Goal: Task Accomplishment & Management: Use online tool/utility

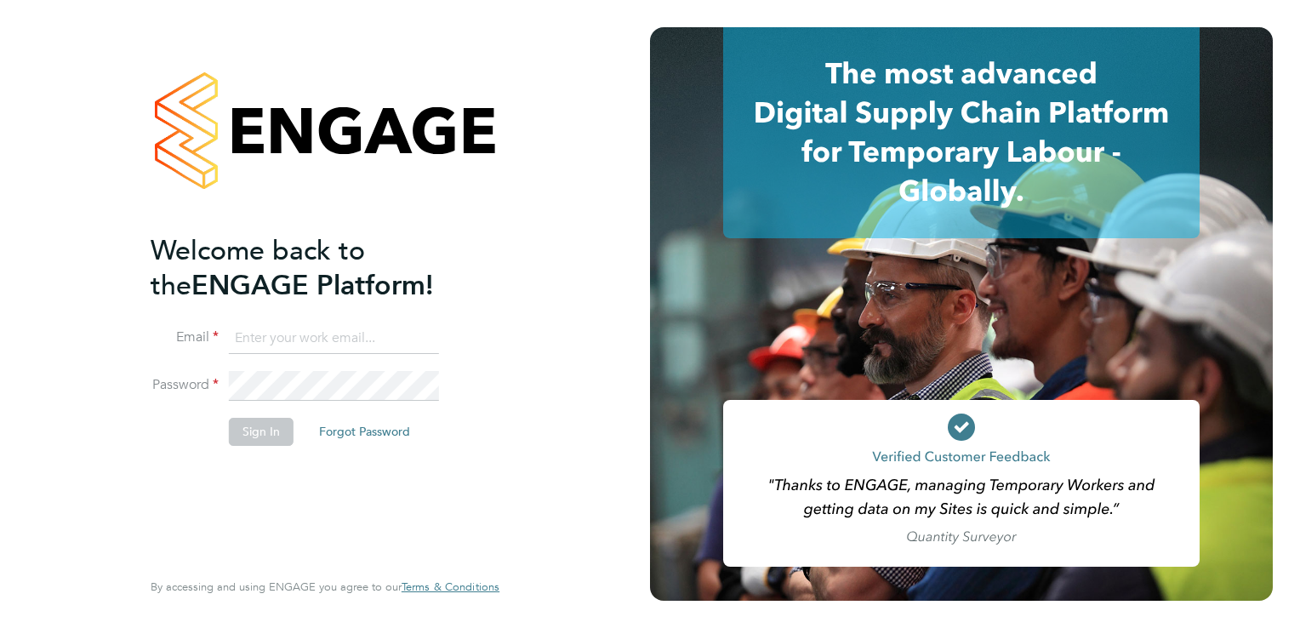
type input "[PERSON_NAME][EMAIL_ADDRESS][PERSON_NAME][DOMAIN_NAME]"
click at [264, 437] on button "Sign In" at bounding box center [261, 431] width 65 height 27
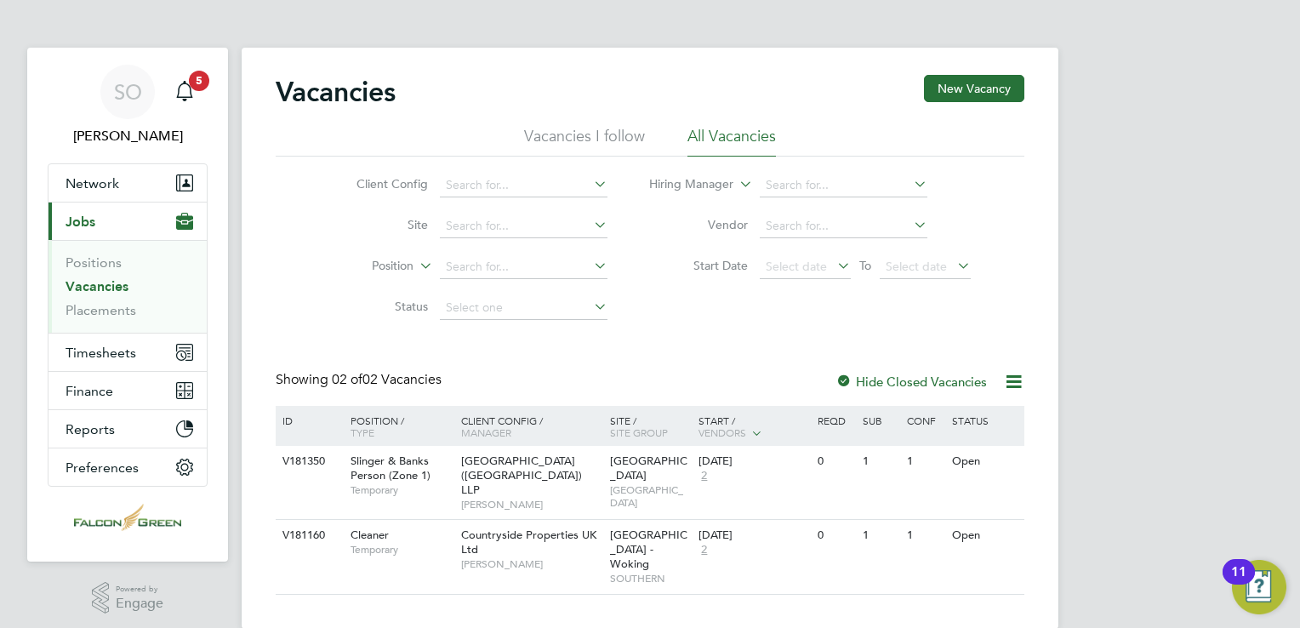
scroll to position [13, 0]
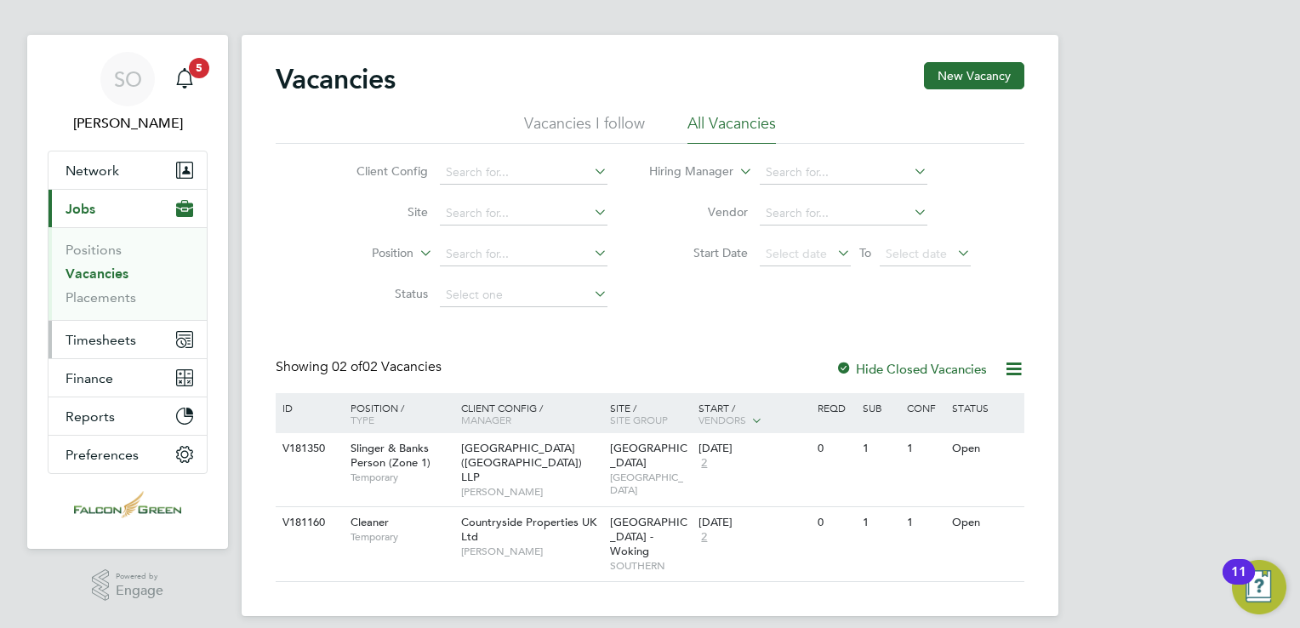
click at [111, 334] on span "Timesheets" at bounding box center [101, 340] width 71 height 16
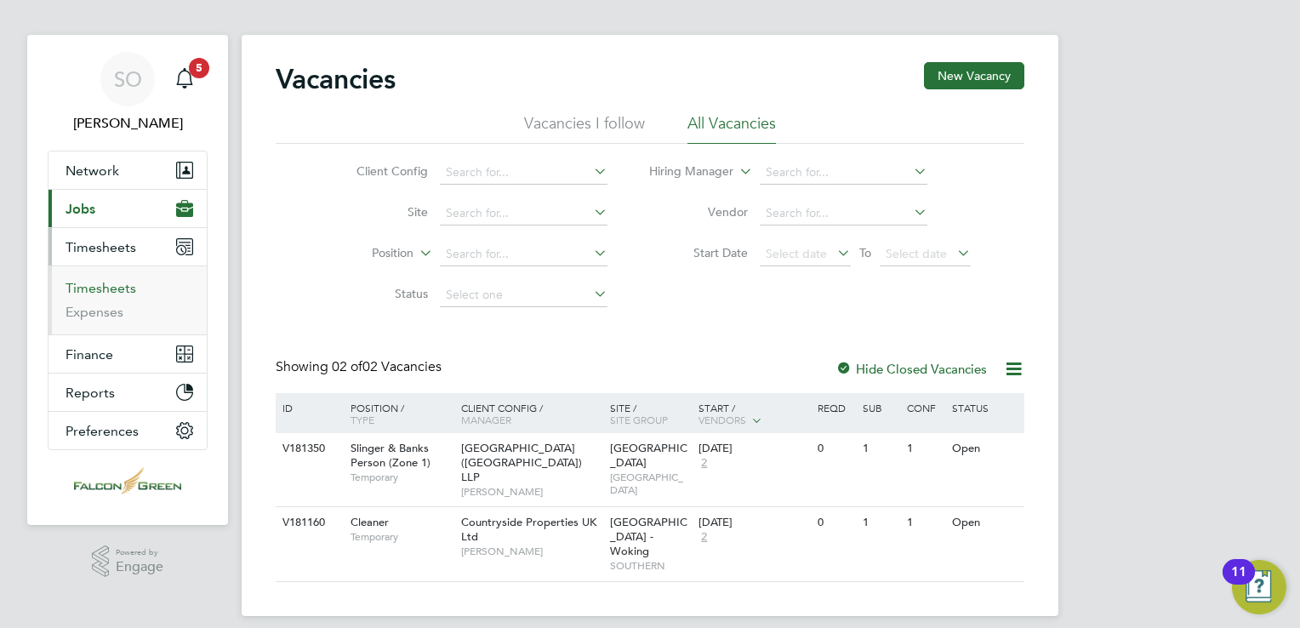
click at [93, 288] on link "Timesheets" at bounding box center [101, 288] width 71 height 16
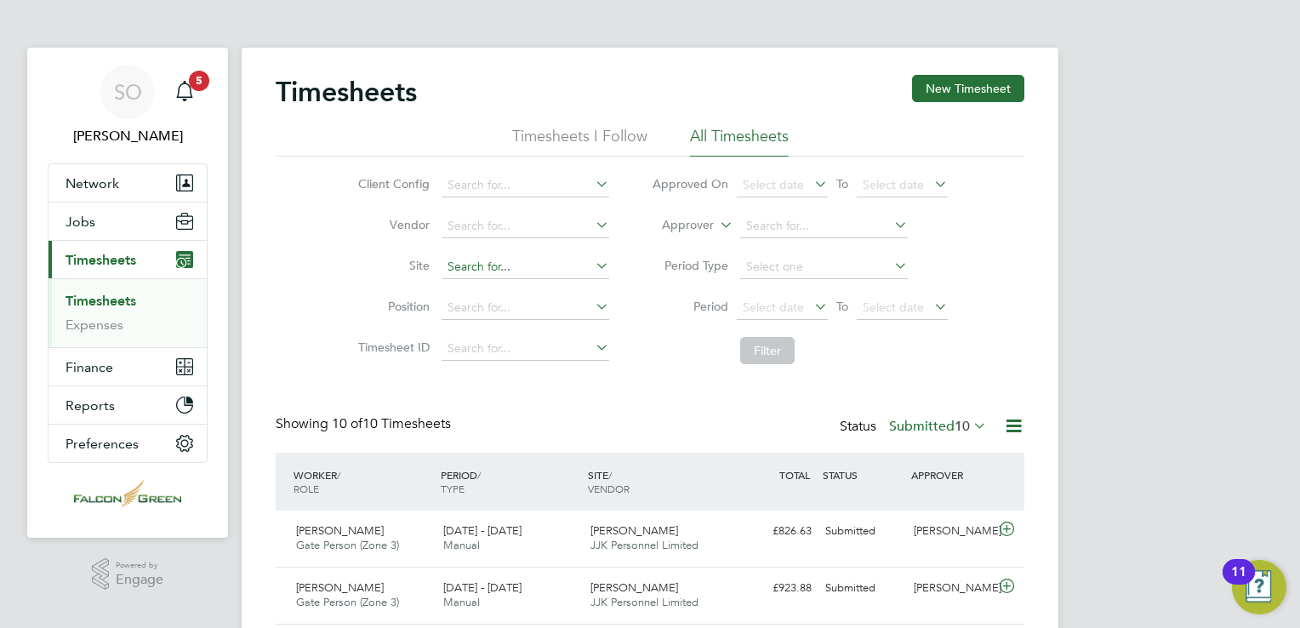
click at [483, 262] on input at bounding box center [526, 267] width 168 height 24
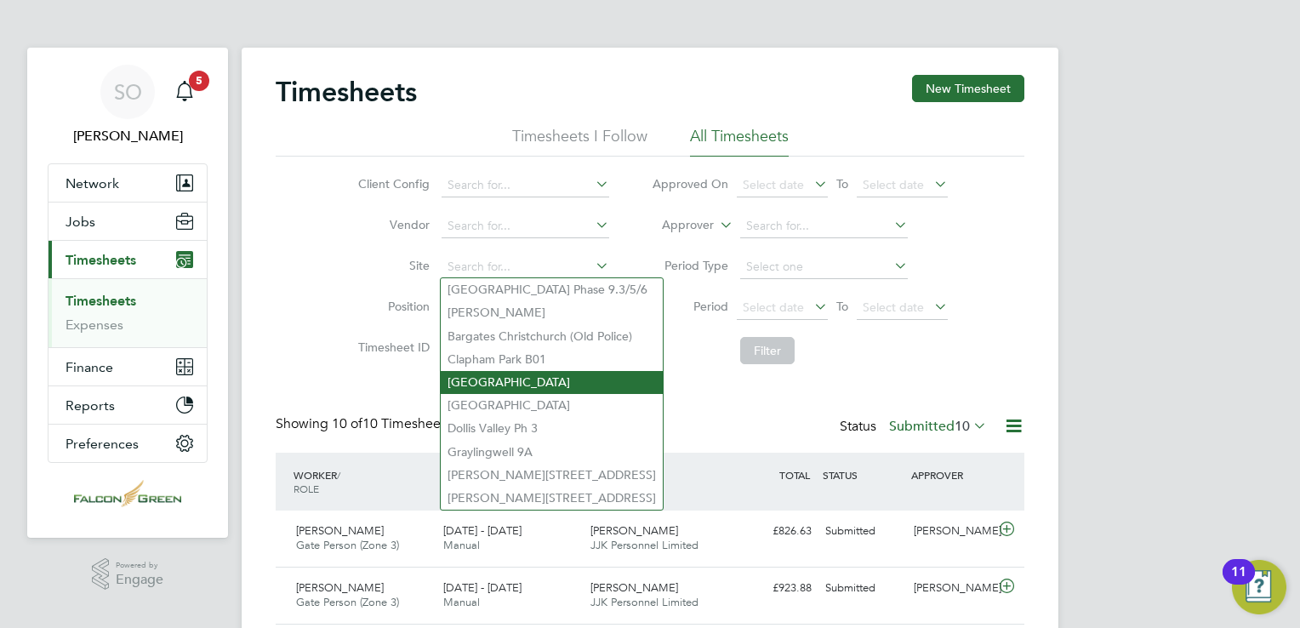
click at [494, 388] on li "Clapham Park C01" at bounding box center [552, 382] width 222 height 23
type input "Clapham Park C01"
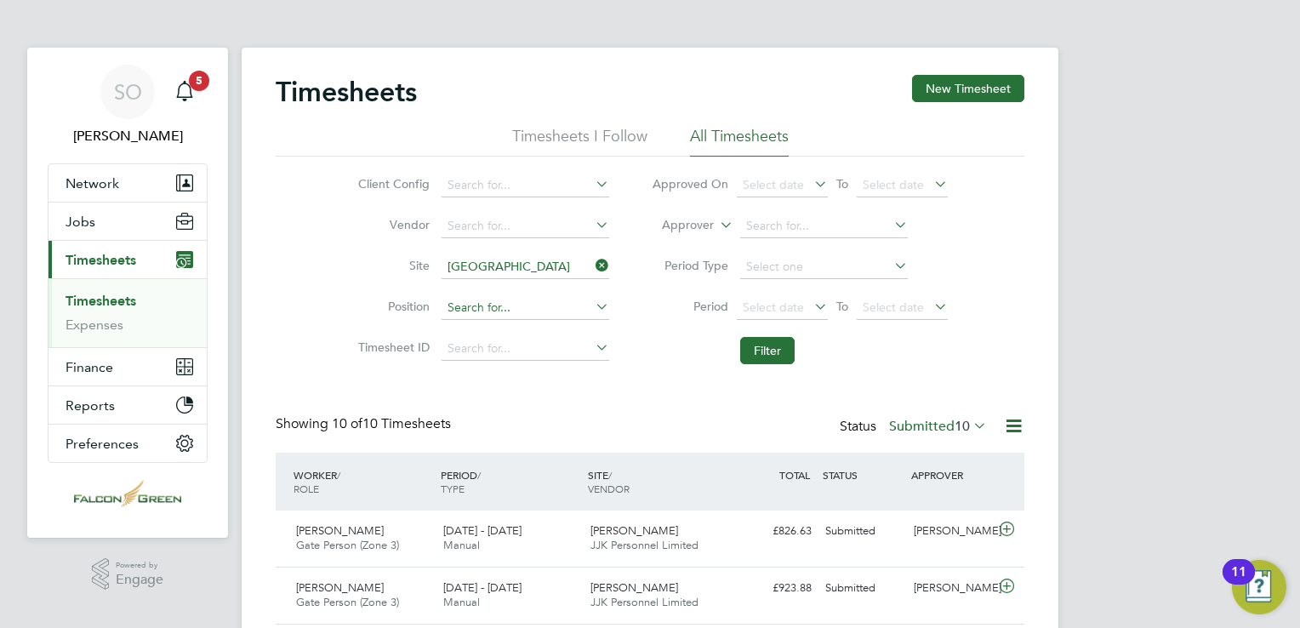
click at [534, 305] on input at bounding box center [526, 308] width 168 height 24
type input "l"
click at [472, 352] on input at bounding box center [526, 349] width 168 height 24
type input "a"
click at [667, 367] on li "Filter" at bounding box center [800, 350] width 339 height 44
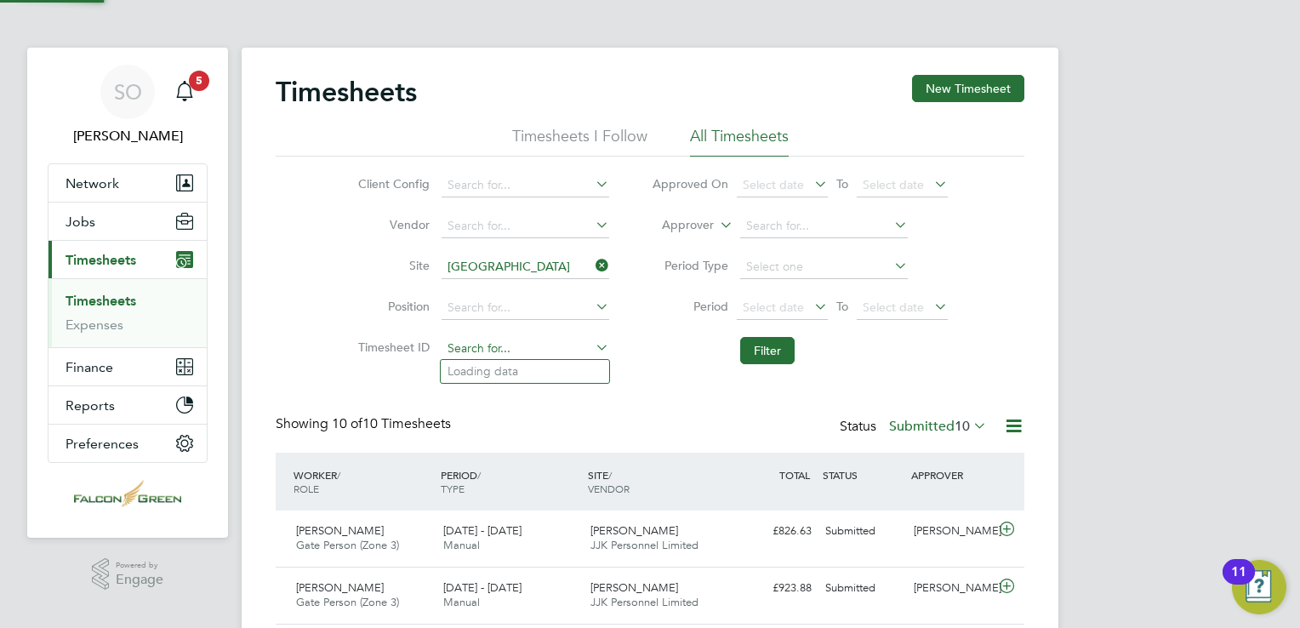
click at [477, 345] on input at bounding box center [526, 349] width 168 height 24
click at [500, 374] on b "42355" at bounding box center [485, 371] width 34 height 14
type input "TS1423557"
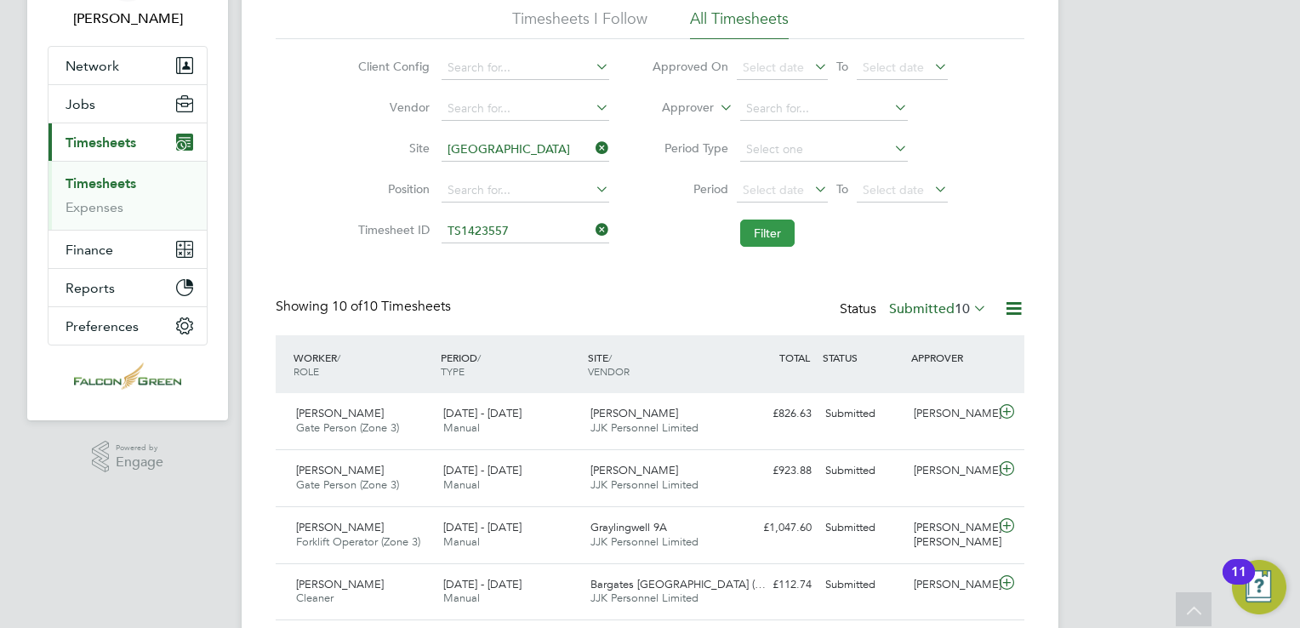
click at [755, 246] on button "Filter" at bounding box center [767, 233] width 54 height 27
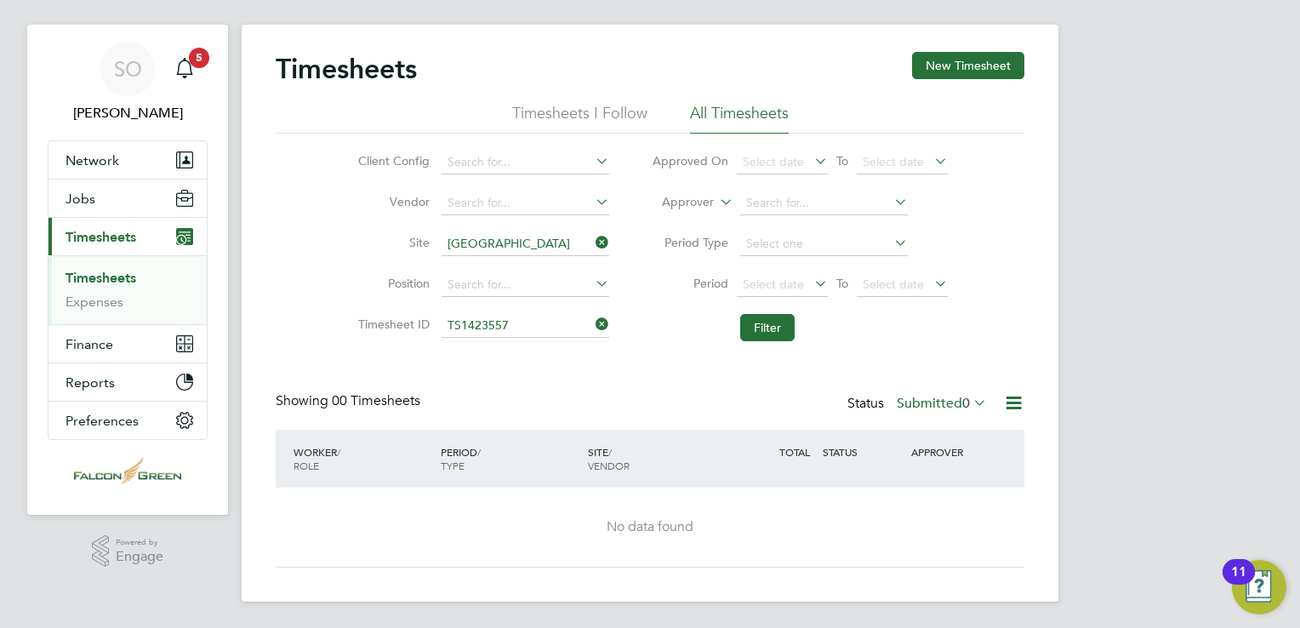
click at [592, 325] on icon at bounding box center [592, 324] width 0 height 24
click at [547, 162] on input at bounding box center [526, 163] width 168 height 24
click at [504, 230] on li "Countryside Properties UK Ltd" at bounding box center [586, 231] width 291 height 23
type input "Countryside Properties UK Ltd"
click at [774, 334] on button "Filter" at bounding box center [767, 327] width 54 height 27
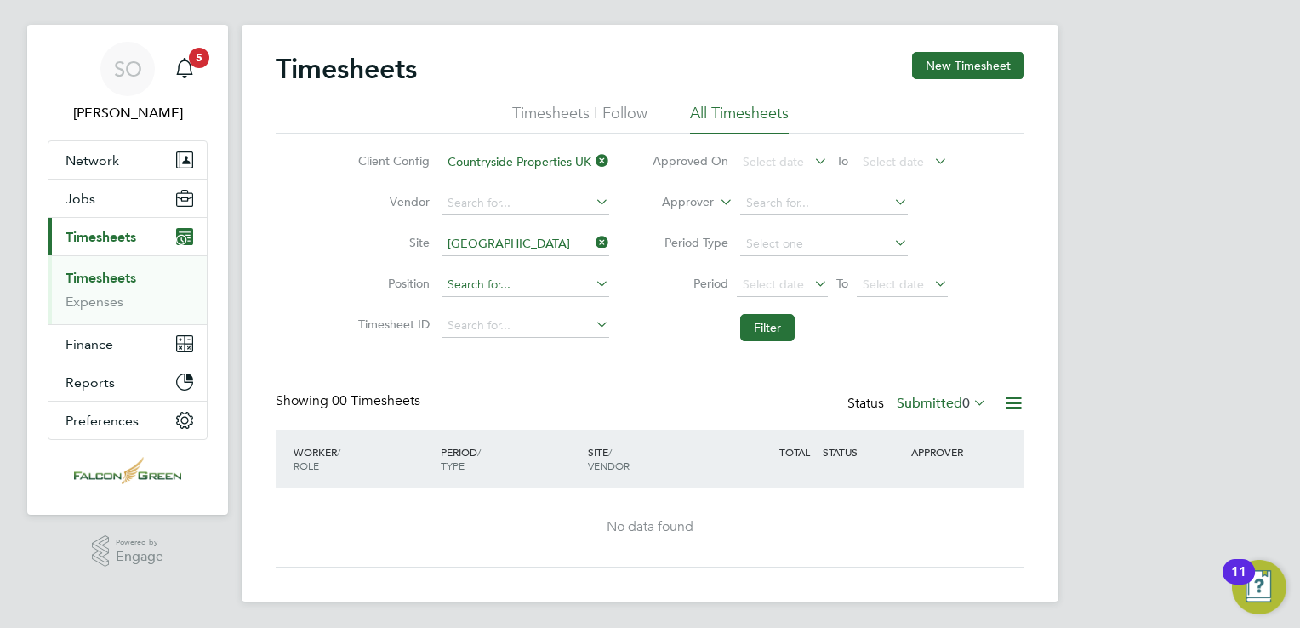
click at [507, 289] on input at bounding box center [526, 285] width 168 height 24
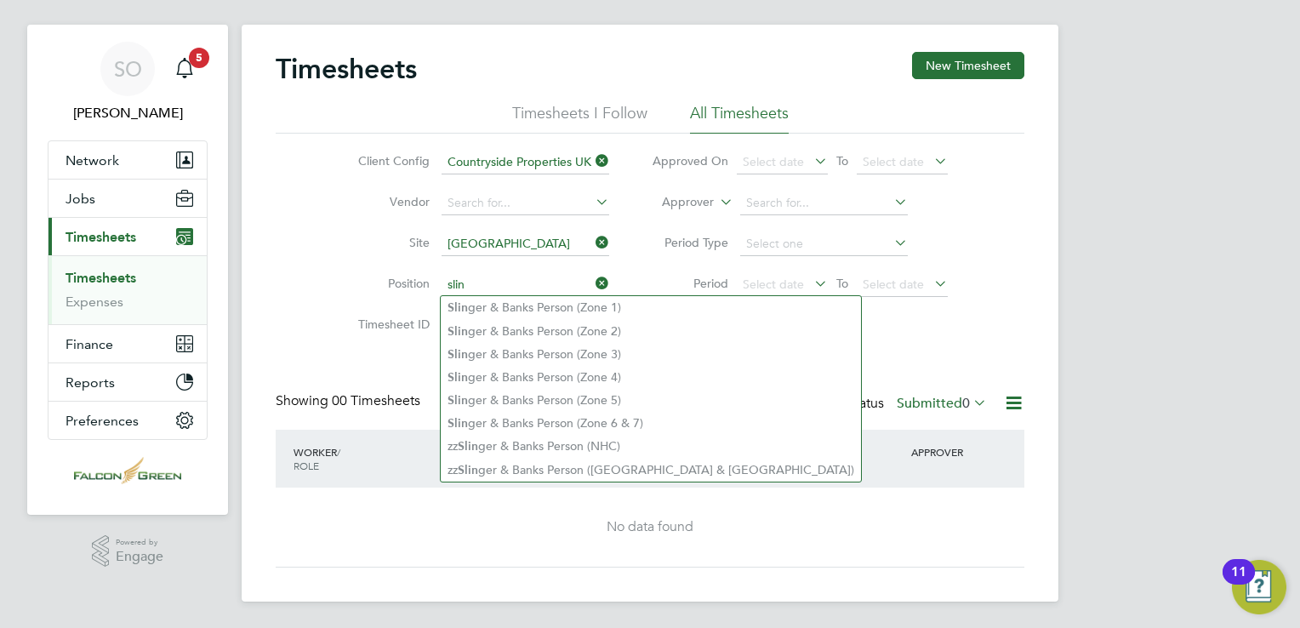
type input "slin"
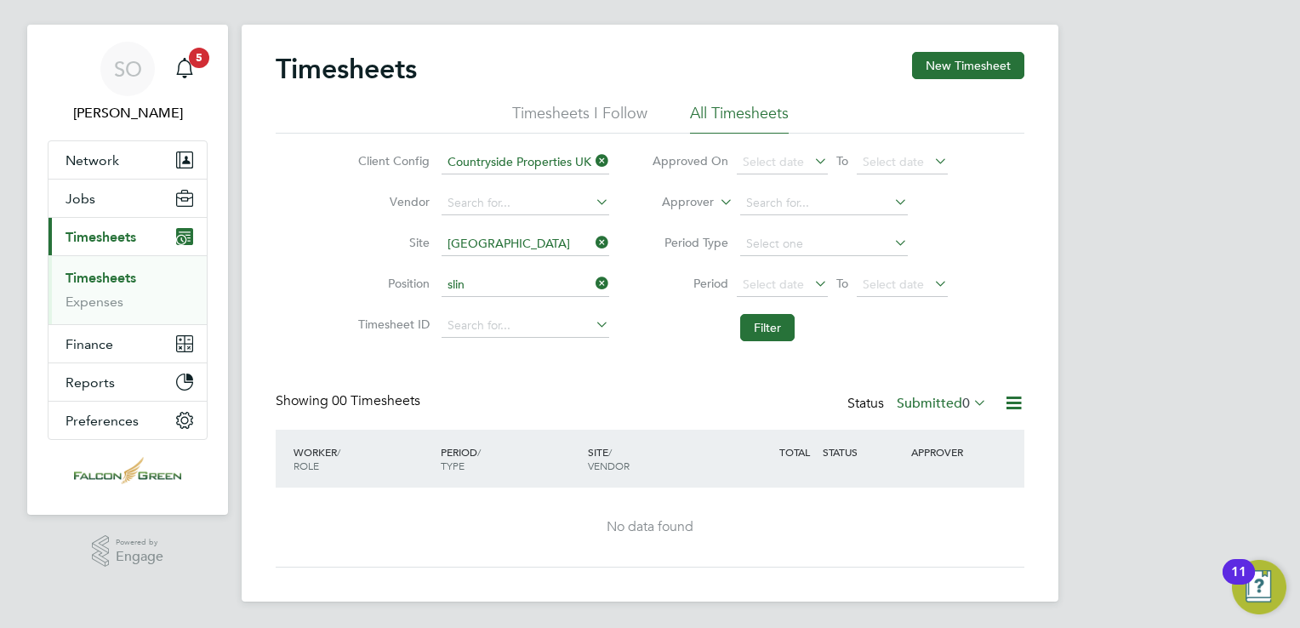
click at [303, 237] on div "Client Config Countryside Properties UK Ltd Vendor Site Clapham Park C01 Positi…" at bounding box center [650, 242] width 749 height 216
click at [528, 203] on input at bounding box center [526, 203] width 168 height 24
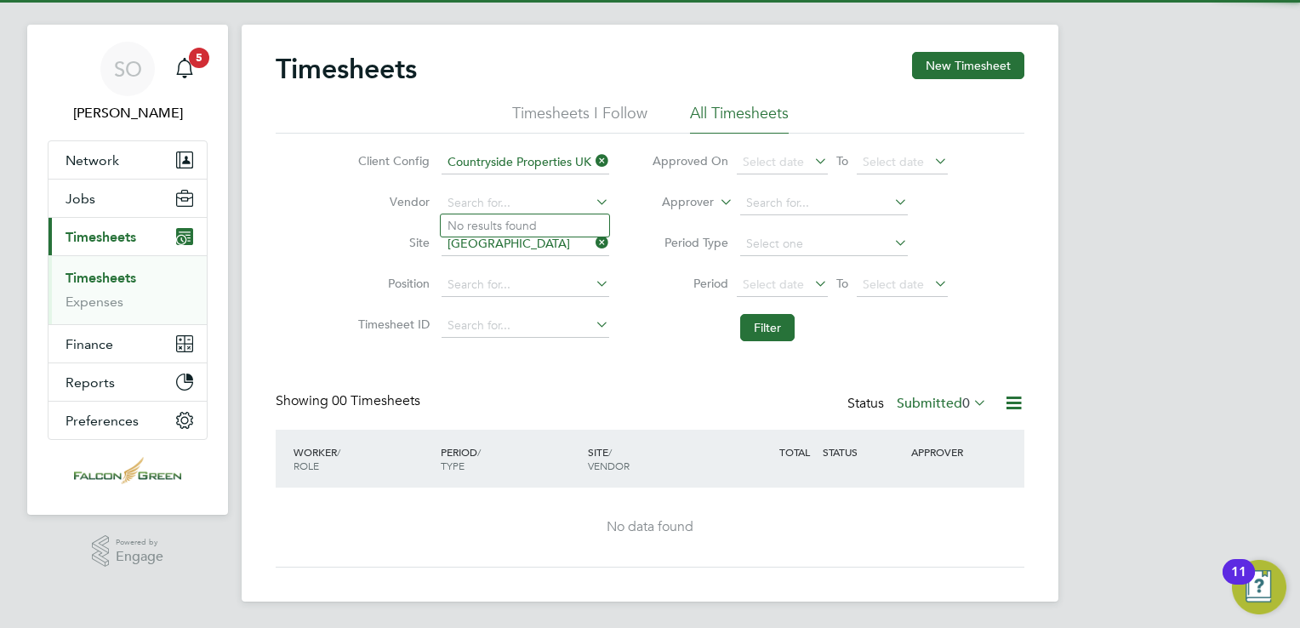
click at [592, 203] on icon at bounding box center [592, 202] width 0 height 24
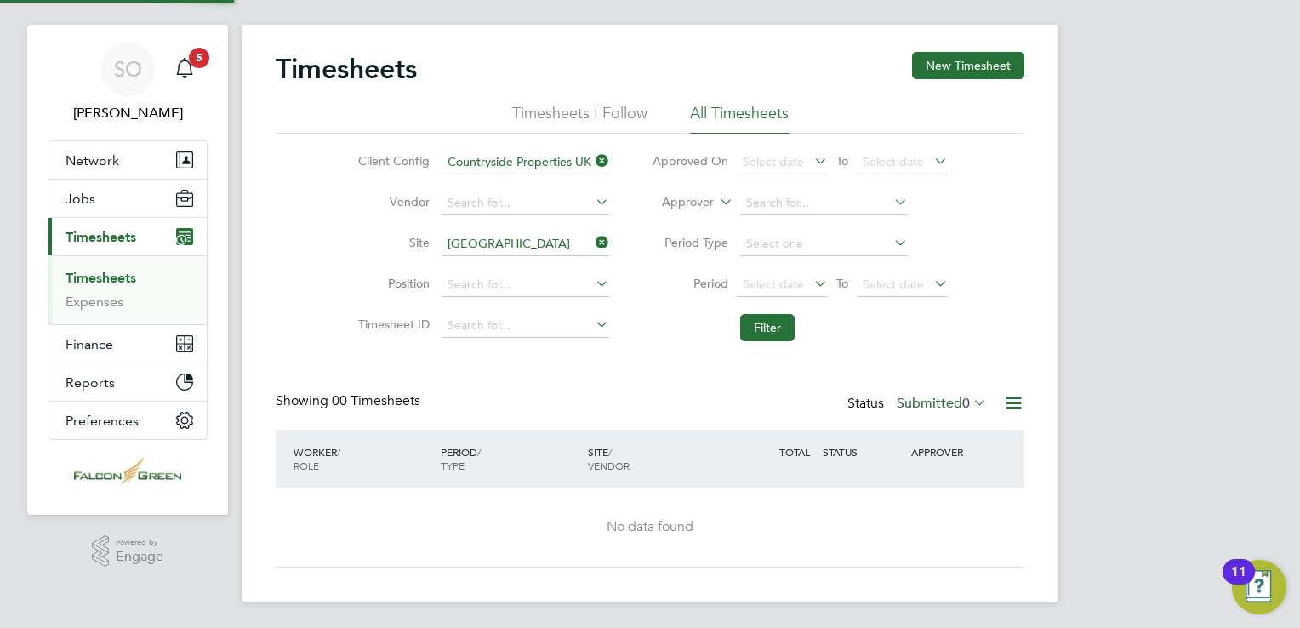
click at [592, 203] on icon at bounding box center [592, 202] width 0 height 24
type input "f"
click at [343, 248] on li "Site Clapham Park C01" at bounding box center [481, 244] width 299 height 41
click at [592, 320] on icon at bounding box center [592, 324] width 0 height 24
click at [361, 359] on div "Timesheets New Timesheet Timesheets I Follow All Timesheets Client Config Count…" at bounding box center [650, 310] width 749 height 516
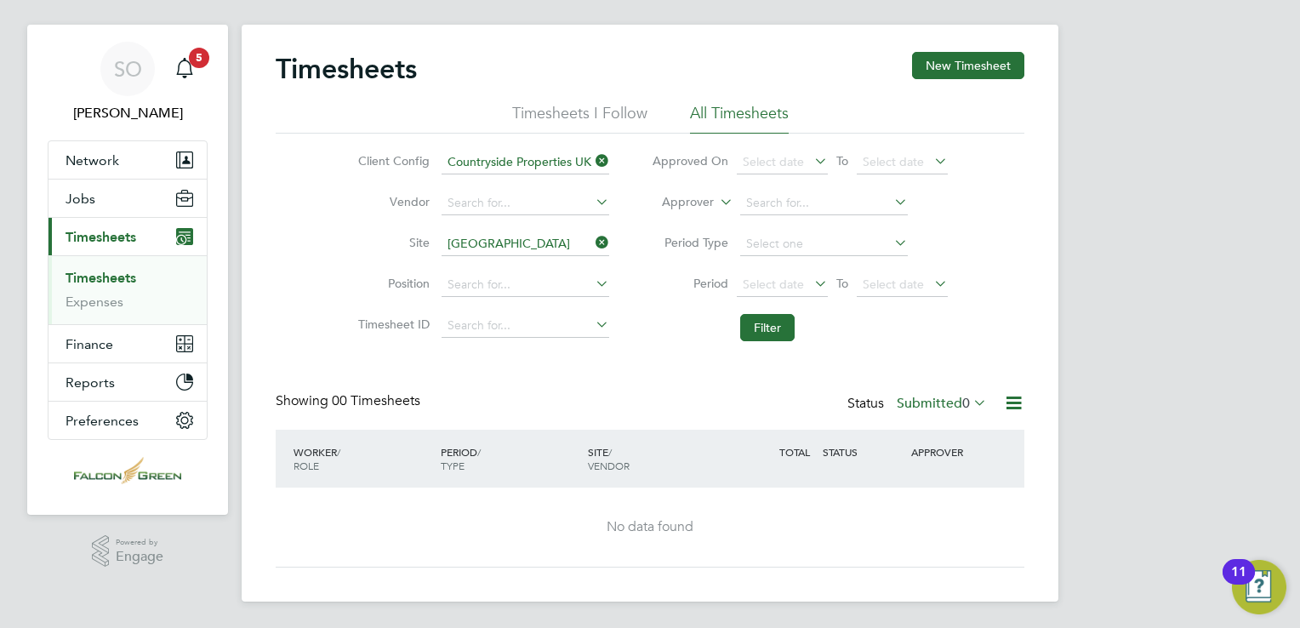
click at [572, 107] on li "Timesheets I Follow" at bounding box center [579, 118] width 135 height 31
click at [751, 328] on button "Filter" at bounding box center [767, 327] width 54 height 27
click at [933, 400] on label "Submitted 0" at bounding box center [942, 403] width 90 height 17
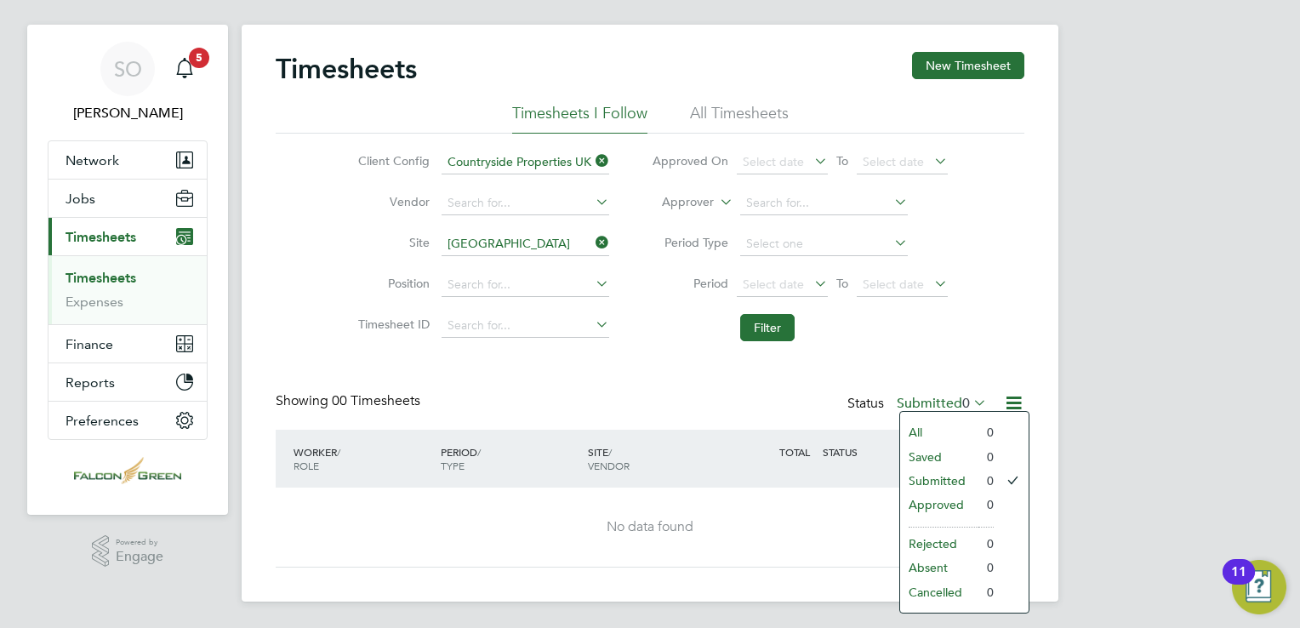
click at [940, 424] on li "All" at bounding box center [939, 432] width 78 height 24
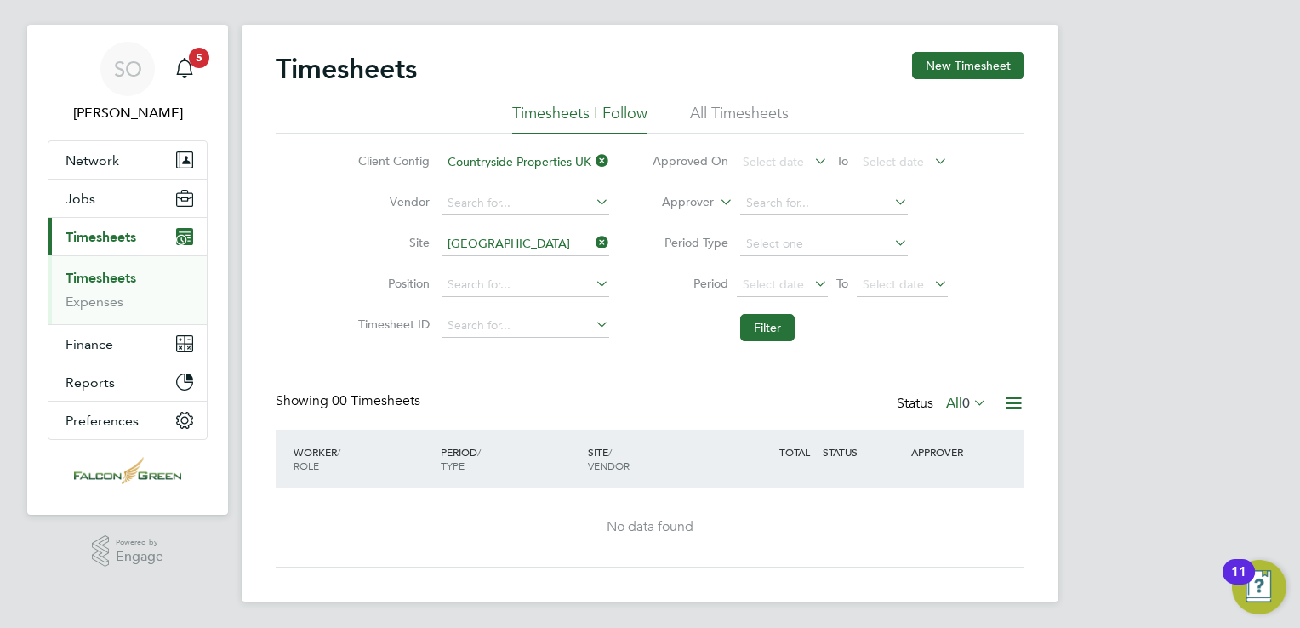
click at [707, 100] on div "Timesheets New Timesheet" at bounding box center [650, 77] width 749 height 51
click at [745, 124] on li "All Timesheets" at bounding box center [739, 118] width 99 height 31
click at [786, 325] on button "Filter" at bounding box center [767, 327] width 54 height 27
click at [970, 395] on icon at bounding box center [970, 403] width 0 height 24
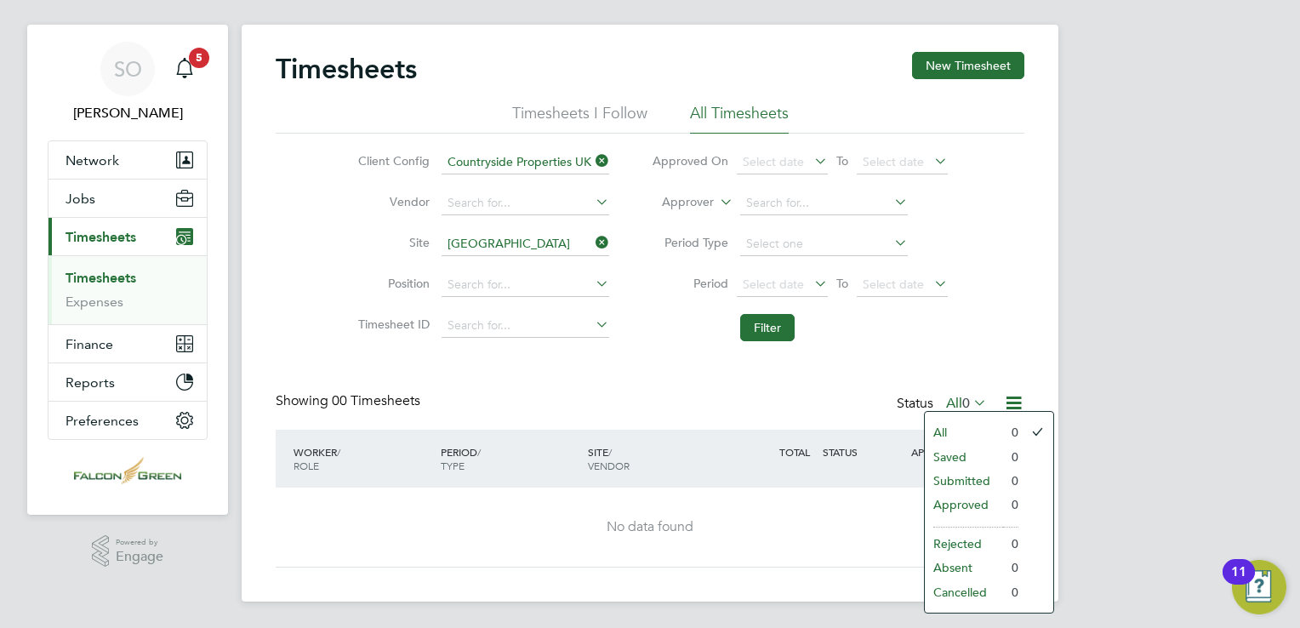
click at [956, 502] on li "Approved" at bounding box center [964, 505] width 78 height 24
